Goal: Task Accomplishment & Management: Manage account settings

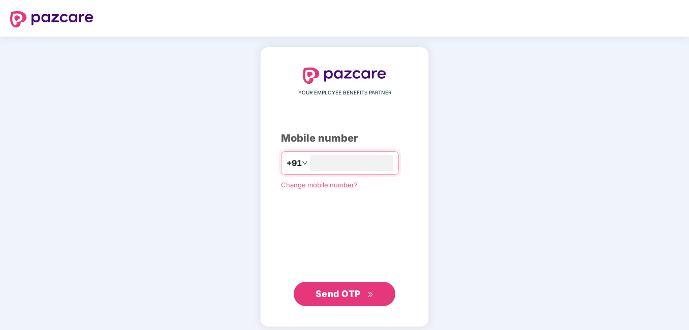
type input "**********"
click at [329, 296] on span "Send OTP" at bounding box center [337, 293] width 45 height 11
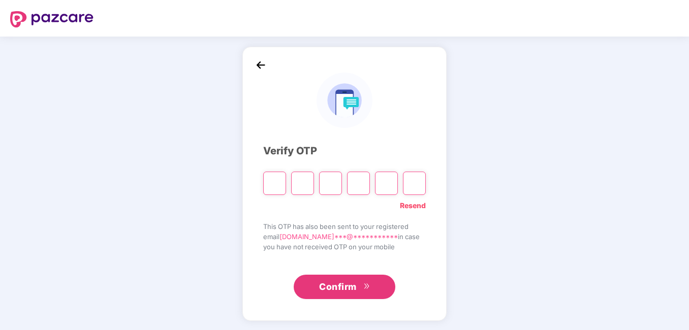
type input "*"
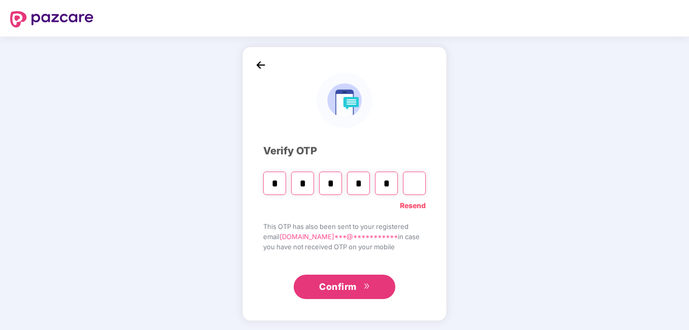
type input "*"
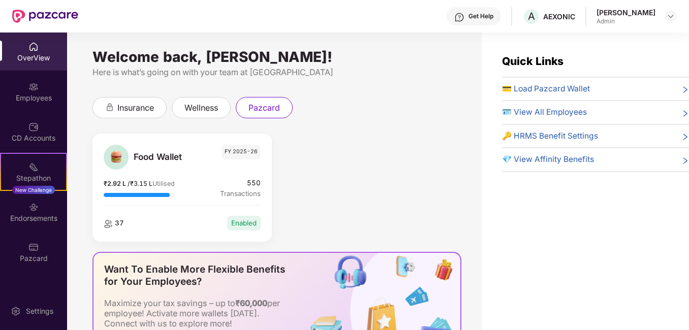
click at [563, 233] on div "Quick Links 💳 Load Pazcard Wallet 🪪 View All Employees 🔑 HRMS Benefit Settings …" at bounding box center [584, 198] width 207 height 330
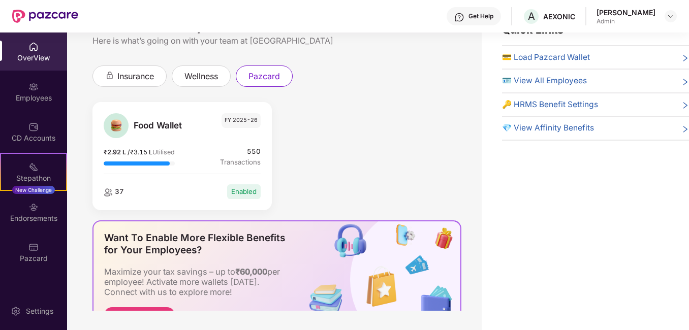
scroll to position [33, 0]
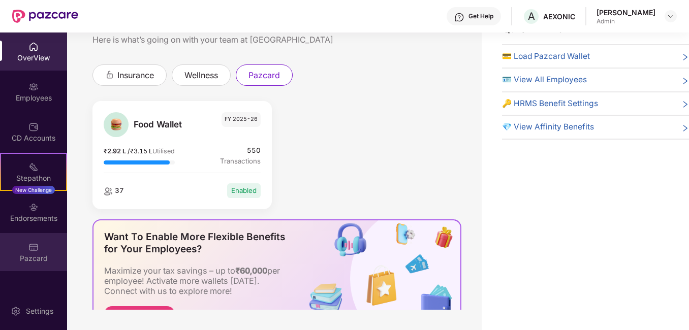
click at [36, 244] on img at bounding box center [33, 247] width 10 height 10
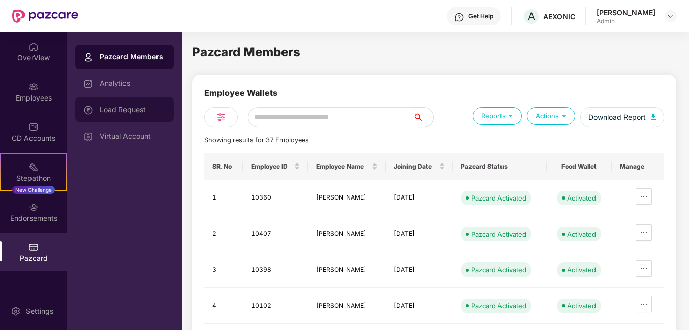
click at [125, 107] on div "Load Request" at bounding box center [133, 110] width 66 height 8
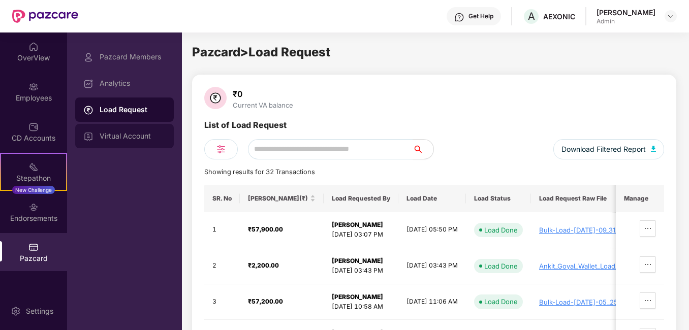
click at [124, 136] on div "Virtual Account" at bounding box center [133, 136] width 66 height 8
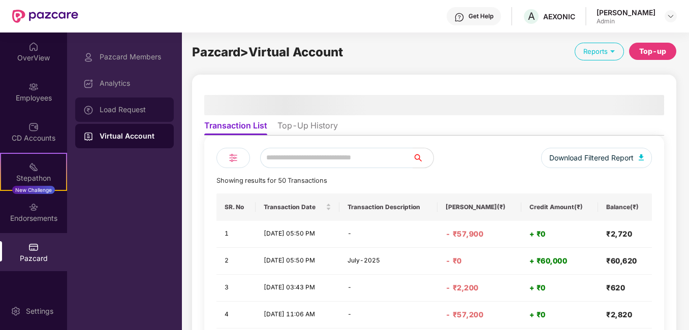
click at [108, 109] on div "Load Request" at bounding box center [133, 110] width 66 height 8
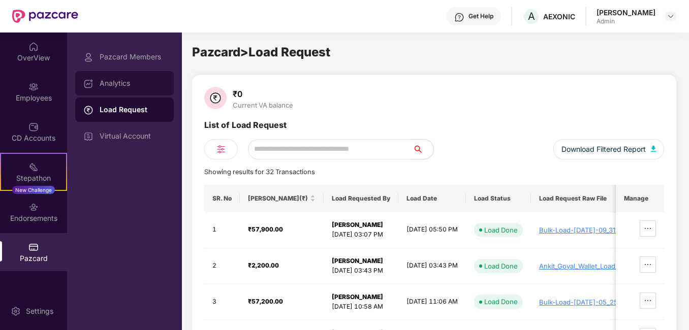
click at [127, 80] on div "Analytics" at bounding box center [133, 83] width 66 height 8
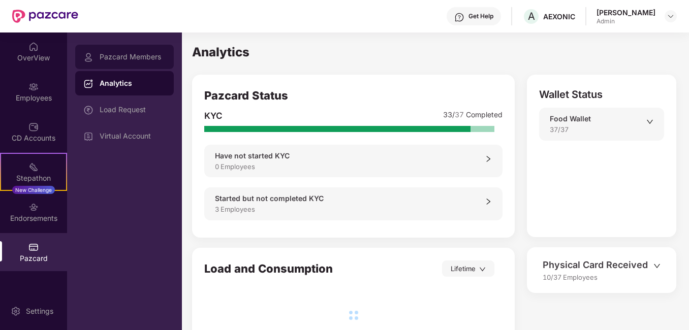
click at [125, 53] on div "Pazcard Members" at bounding box center [133, 57] width 66 height 8
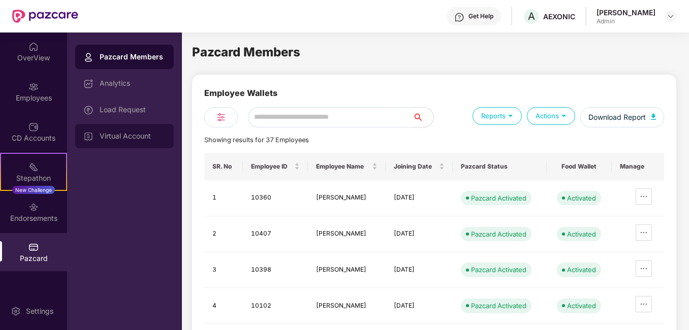
click at [127, 134] on div "Virtual Account" at bounding box center [133, 136] width 66 height 8
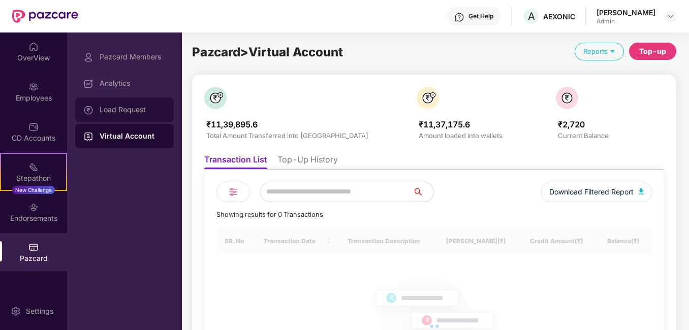
click at [124, 113] on div "Load Request" at bounding box center [133, 110] width 66 height 8
